Goal: Task Accomplishment & Management: Use online tool/utility

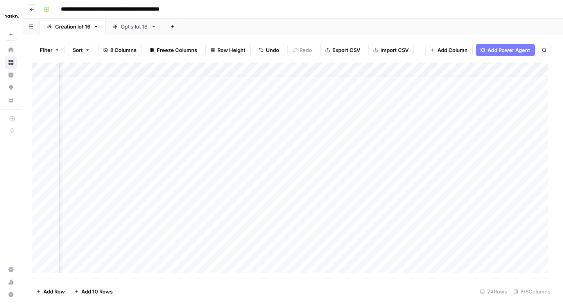
scroll to position [14, 334]
click at [435, 199] on div "Add Column" at bounding box center [293, 171] width 522 height 216
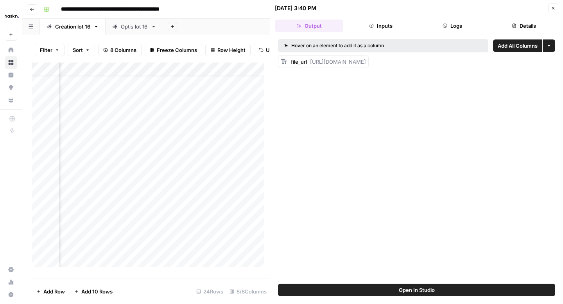
click at [449, 30] on button "Logs" at bounding box center [453, 26] width 68 height 13
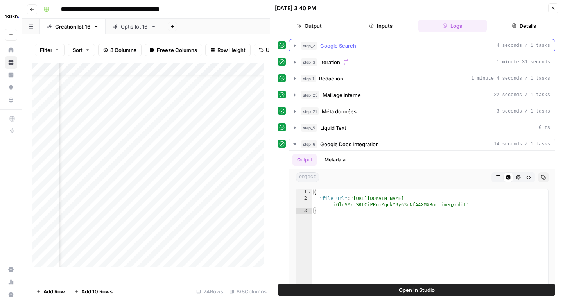
click at [295, 45] on icon "button" at bounding box center [295, 45] width 2 height 3
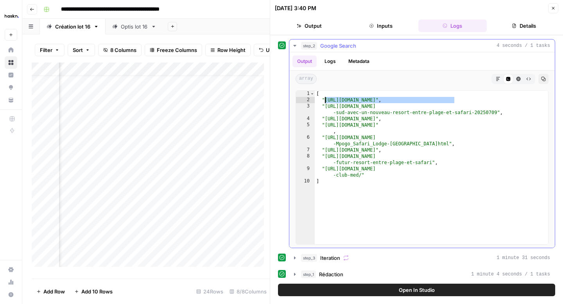
drag, startPoint x: 454, startPoint y: 101, endPoint x: 324, endPoint y: 102, distance: 129.5
click at [324, 102] on div "[ "[URL][DOMAIN_NAME]" , "[URL][DOMAIN_NAME] -sud-avec-un-nouveau-resort-entre-…" at bounding box center [432, 174] width 234 height 166
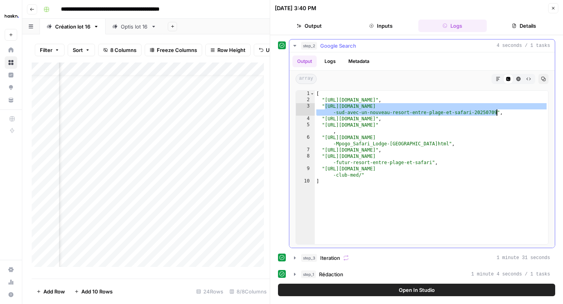
drag, startPoint x: 326, startPoint y: 105, endPoint x: 496, endPoint y: 113, distance: 170.3
click at [496, 113] on div "[ "[URL][DOMAIN_NAME]" , "[URL][DOMAIN_NAME] -sud-avec-un-nouveau-resort-entre-…" at bounding box center [432, 174] width 234 height 166
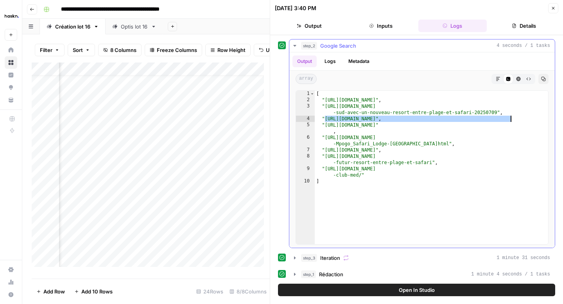
drag, startPoint x: 325, startPoint y: 118, endPoint x: 512, endPoint y: 116, distance: 186.2
click at [512, 116] on div "[ "[URL][DOMAIN_NAME]" , "[URL][DOMAIN_NAME] -sud-avec-un-nouveau-resort-entre-…" at bounding box center [432, 174] width 234 height 166
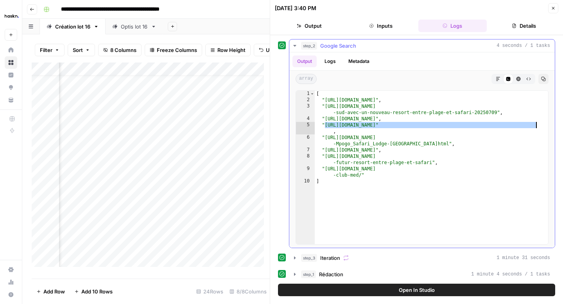
drag, startPoint x: 325, startPoint y: 126, endPoint x: 537, endPoint y: 127, distance: 211.3
click at [537, 127] on div "[ "[URL][DOMAIN_NAME]" , "[URL][DOMAIN_NAME] -sud-avec-un-nouveau-resort-entre-…" at bounding box center [432, 174] width 234 height 166
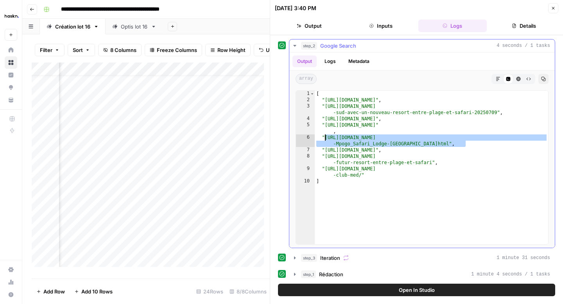
drag, startPoint x: 466, startPoint y: 142, endPoint x: 325, endPoint y: 138, distance: 140.1
click at [325, 138] on div "[ "[URL][DOMAIN_NAME]" , "[URL][DOMAIN_NAME] -sud-avec-un-nouveau-resort-entre-…" at bounding box center [432, 174] width 234 height 166
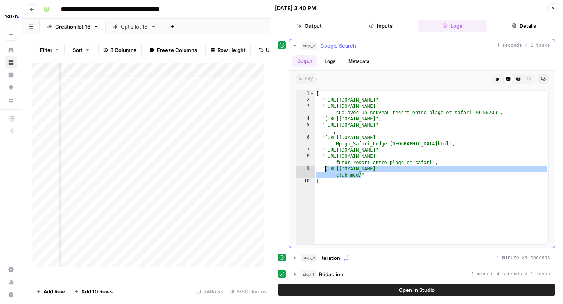
drag, startPoint x: 361, startPoint y: 176, endPoint x: 326, endPoint y: 169, distance: 35.4
click at [326, 169] on div "[ "[URL][DOMAIN_NAME]" , "[URL][DOMAIN_NAME] -sud-avec-un-nouveau-resort-entre-…" at bounding box center [432, 174] width 234 height 166
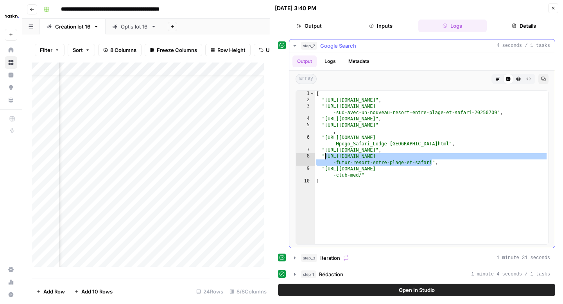
drag, startPoint x: 433, startPoint y: 160, endPoint x: 325, endPoint y: 158, distance: 108.0
click at [325, 158] on div "[ "[URL][DOMAIN_NAME]" , "[URL][DOMAIN_NAME] -sud-avec-un-nouveau-resort-entre-…" at bounding box center [432, 174] width 234 height 166
type textarea "**********"
click at [556, 11] on button "Close" at bounding box center [553, 8] width 10 height 10
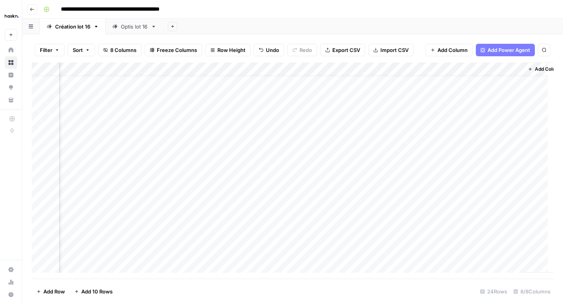
click at [518, 212] on div "Add Column" at bounding box center [293, 171] width 522 height 216
click at [515, 227] on div "Add Column" at bounding box center [293, 171] width 522 height 216
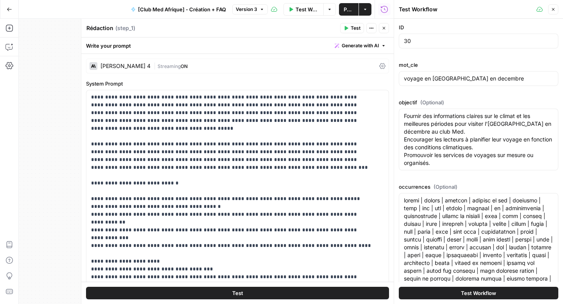
scroll to position [2629, 0]
